Goal: Transaction & Acquisition: Download file/media

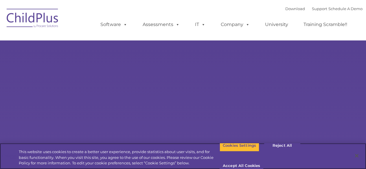
select select "MEDIUM"
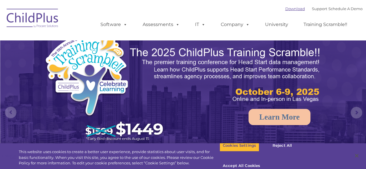
click at [289, 9] on link "Download" at bounding box center [295, 8] width 20 height 5
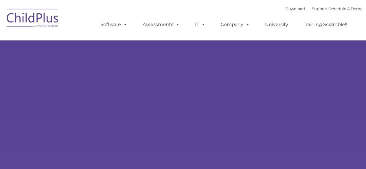
type input ""
select select "MEDIUM"
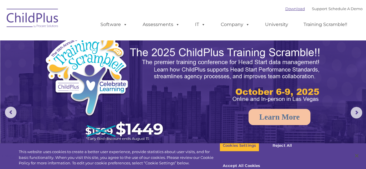
click at [291, 7] on link "Download" at bounding box center [295, 8] width 20 height 5
